Goal: Information Seeking & Learning: Learn about a topic

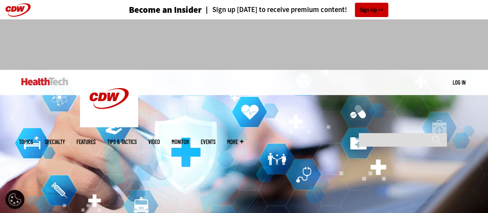
click at [50, 83] on img at bounding box center [44, 82] width 47 height 8
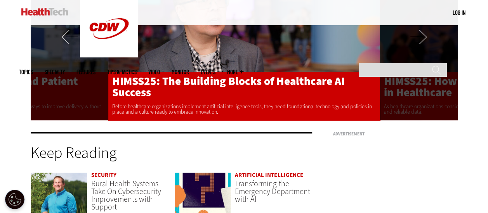
scroll to position [1553, 0]
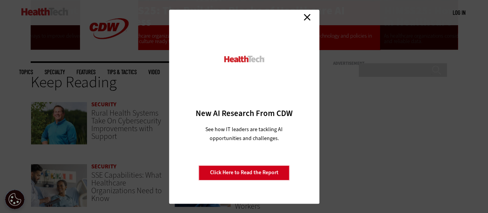
click at [307, 16] on link "Close" at bounding box center [307, 18] width 12 height 12
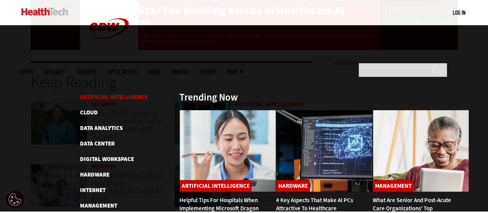
click at [96, 92] on li "Artificial Intelligence" at bounding box center [125, 96] width 91 height 9
click at [97, 93] on link "Artificial Intelligence" at bounding box center [114, 97] width 68 height 8
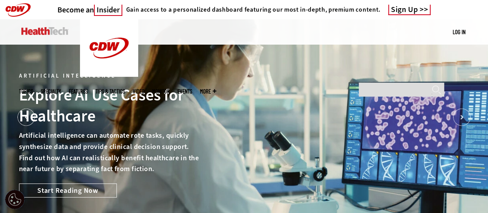
click at [473, 12] on header "Become an Insider Gain access to a personalized dashboard featuring our most in…" at bounding box center [244, 9] width 488 height 19
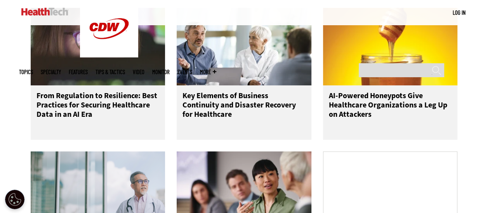
scroll to position [388, 0]
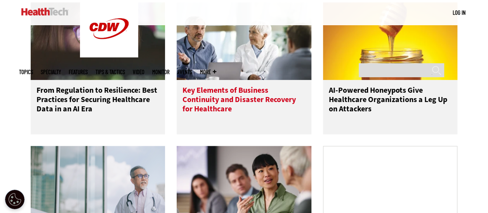
click at [271, 80] on img at bounding box center [244, 41] width 135 height 78
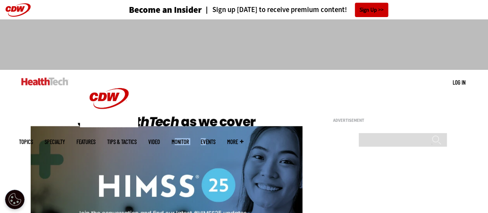
click at [209, 129] on ul "Topics Specialty Features Tips & Tactics Video MonITor Events More Search" at bounding box center [137, 141] width 236 height 25
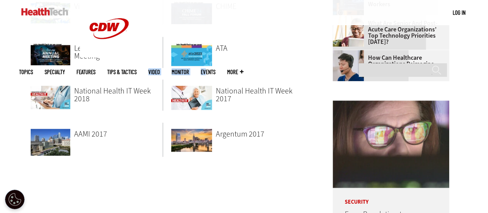
scroll to position [350, 0]
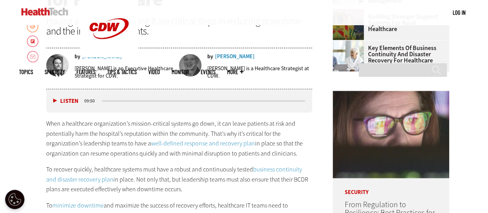
scroll to position [350, 0]
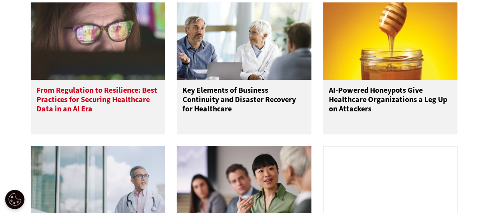
click at [110, 95] on h3 "From Regulation to Resilience: Best Practices for Securing Healthcare Data in a…" at bounding box center [98, 101] width 123 height 31
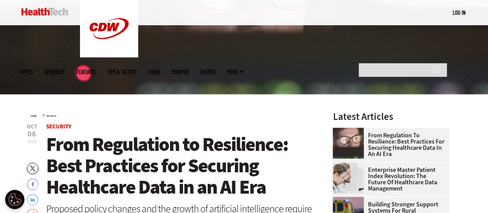
scroll to position [194, 0]
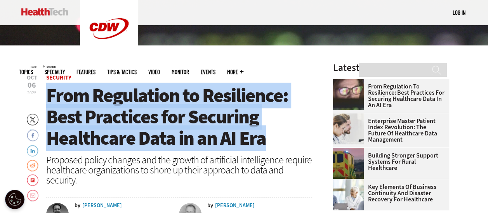
drag, startPoint x: 270, startPoint y: 141, endPoint x: 43, endPoint y: 105, distance: 228.9
drag, startPoint x: 44, startPoint y: 105, endPoint x: 94, endPoint y: 106, distance: 50.1
copy span "From Regulation to Resilience: Best Practices for Securing Healthcare Data in a…"
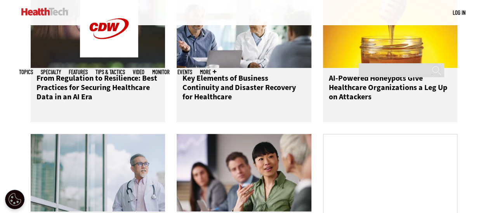
scroll to position [388, 0]
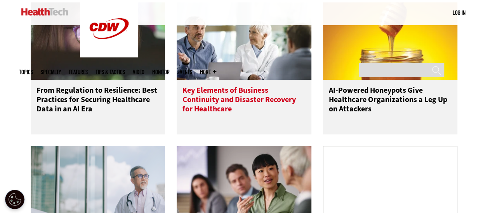
click at [203, 114] on h3 "Key Elements of Business Continuity and Disaster Recovery for Healthcare" at bounding box center [244, 101] width 123 height 31
